Goal: Check status: Check status

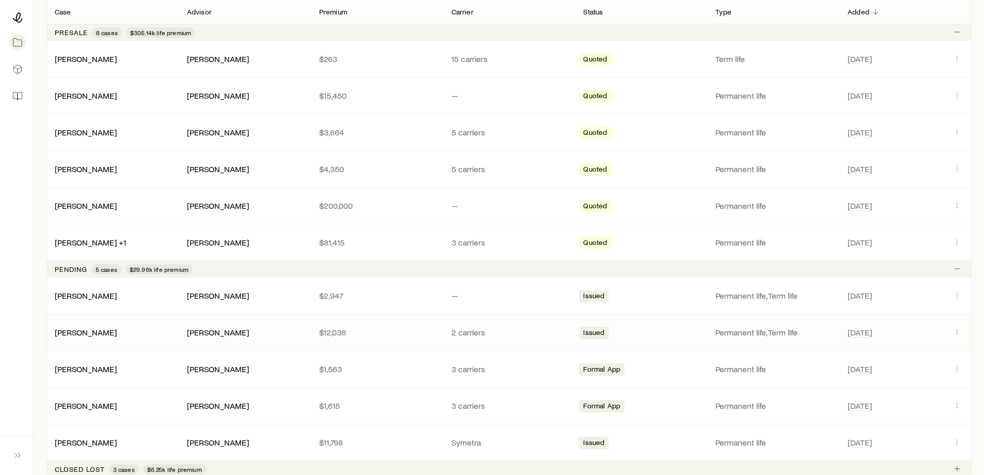
scroll to position [258, 0]
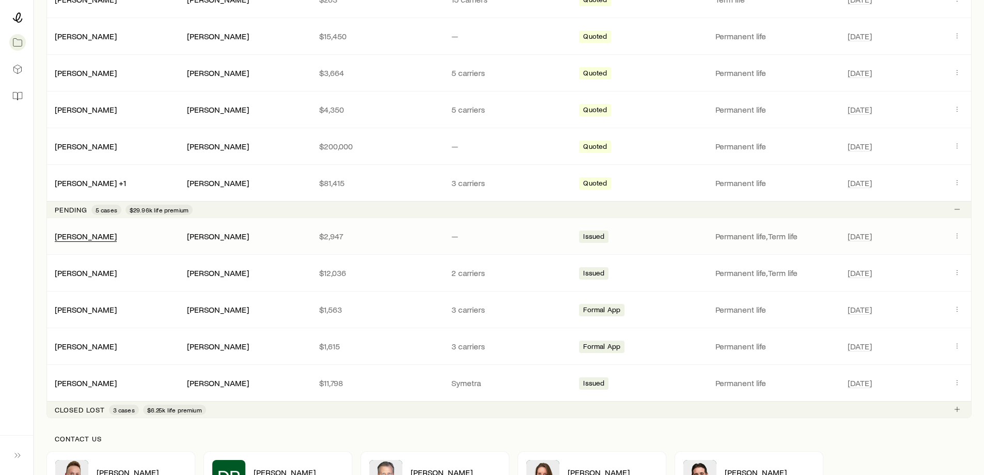
click at [72, 241] on div "[PERSON_NAME]" at bounding box center [86, 236] width 62 height 11
click at [73, 238] on link "[PERSON_NAME]" at bounding box center [86, 235] width 62 height 10
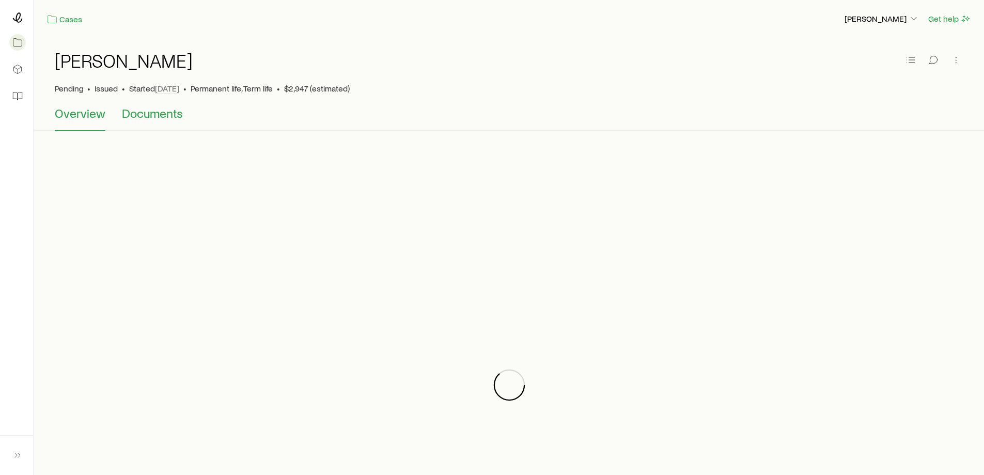
click at [140, 118] on span "Documents" at bounding box center [152, 113] width 61 height 14
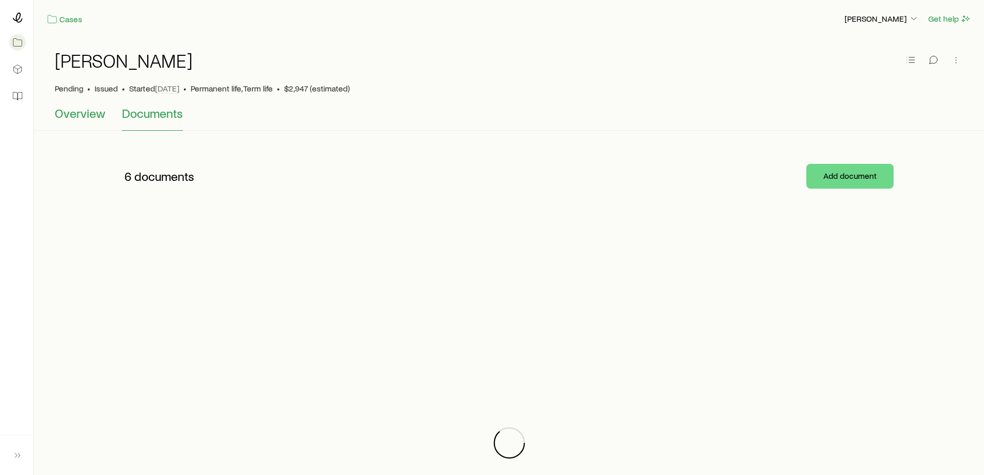
click at [76, 115] on span "Overview" at bounding box center [80, 113] width 51 height 14
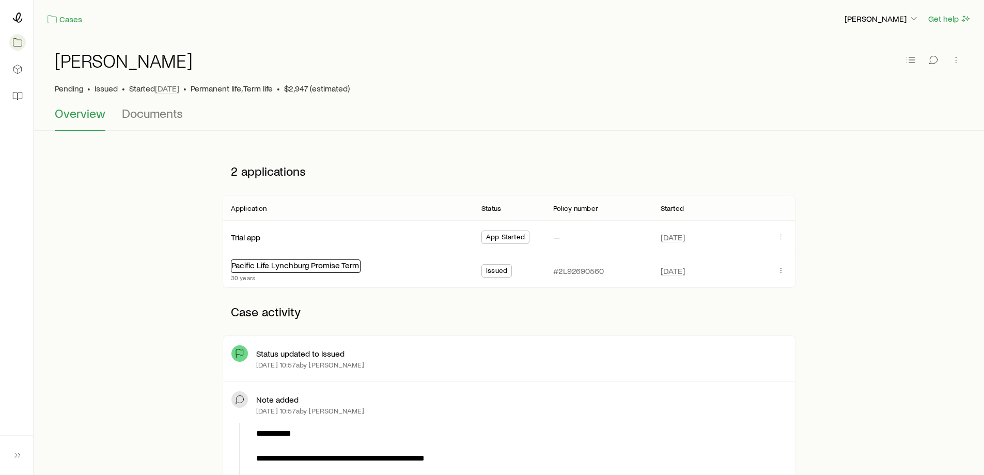
click at [263, 264] on link "Pacific Life Lynchburg Promise Term" at bounding box center [296, 265] width 128 height 10
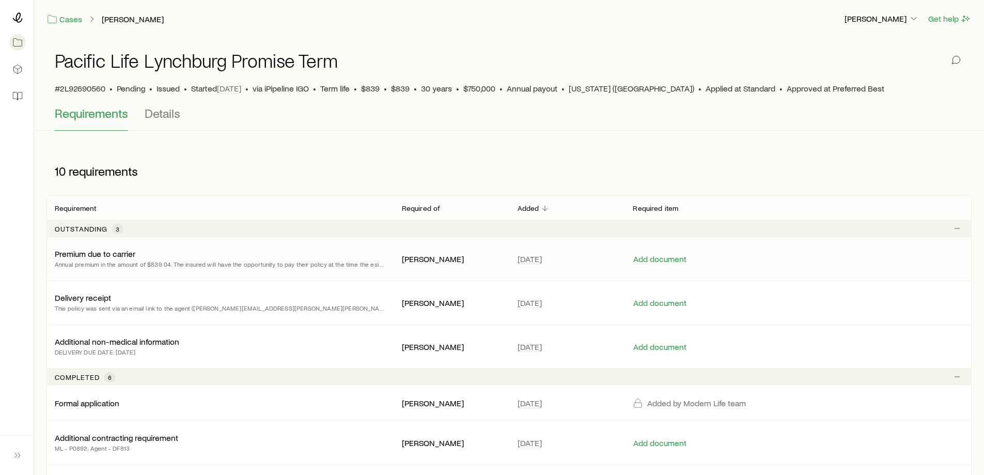
click at [109, 255] on p "Premium due to carrier" at bounding box center [95, 254] width 81 height 10
